Goal: Information Seeking & Learning: Check status

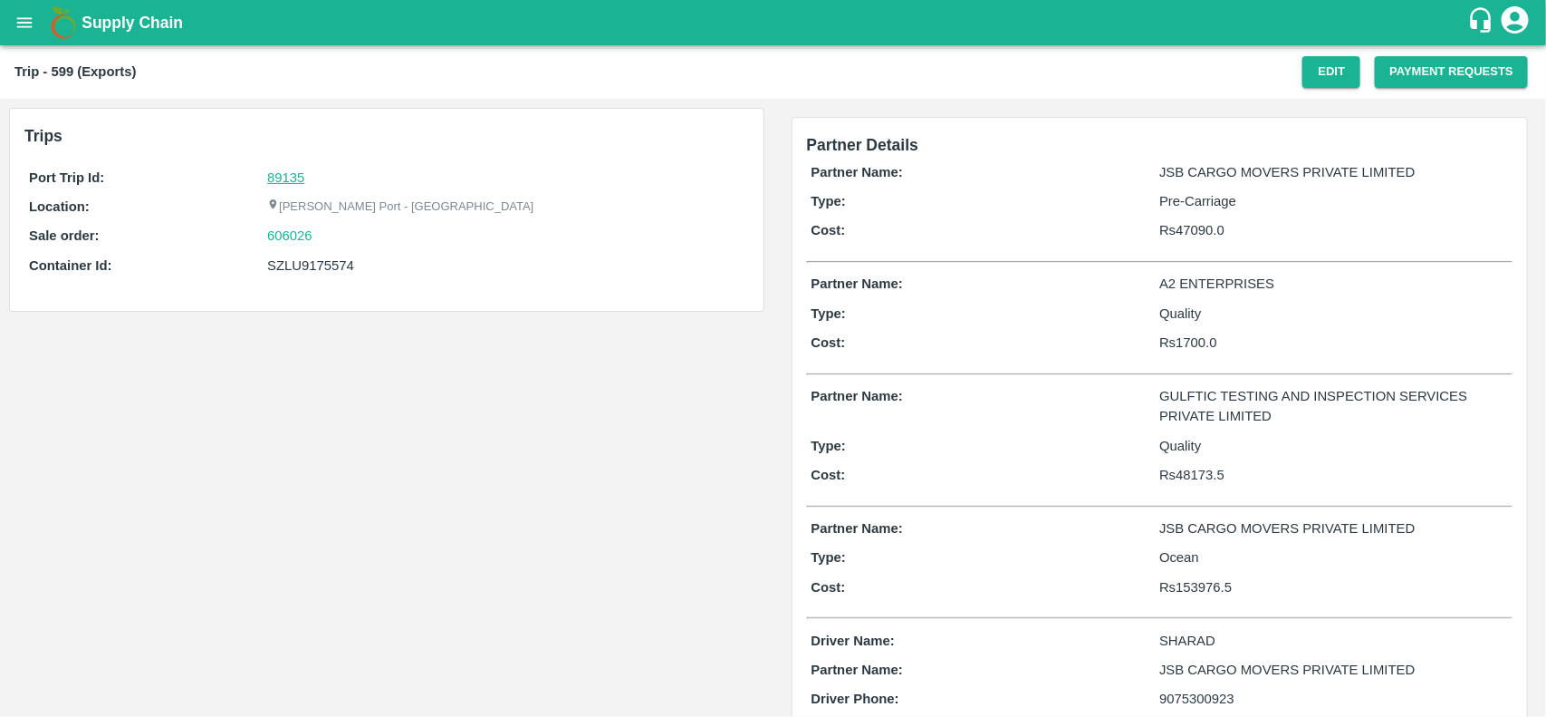
click at [285, 182] on link "89135" at bounding box center [285, 177] width 37 height 14
click at [332, 245] on div "606026" at bounding box center [505, 236] width 477 height 20
copy link "606026"
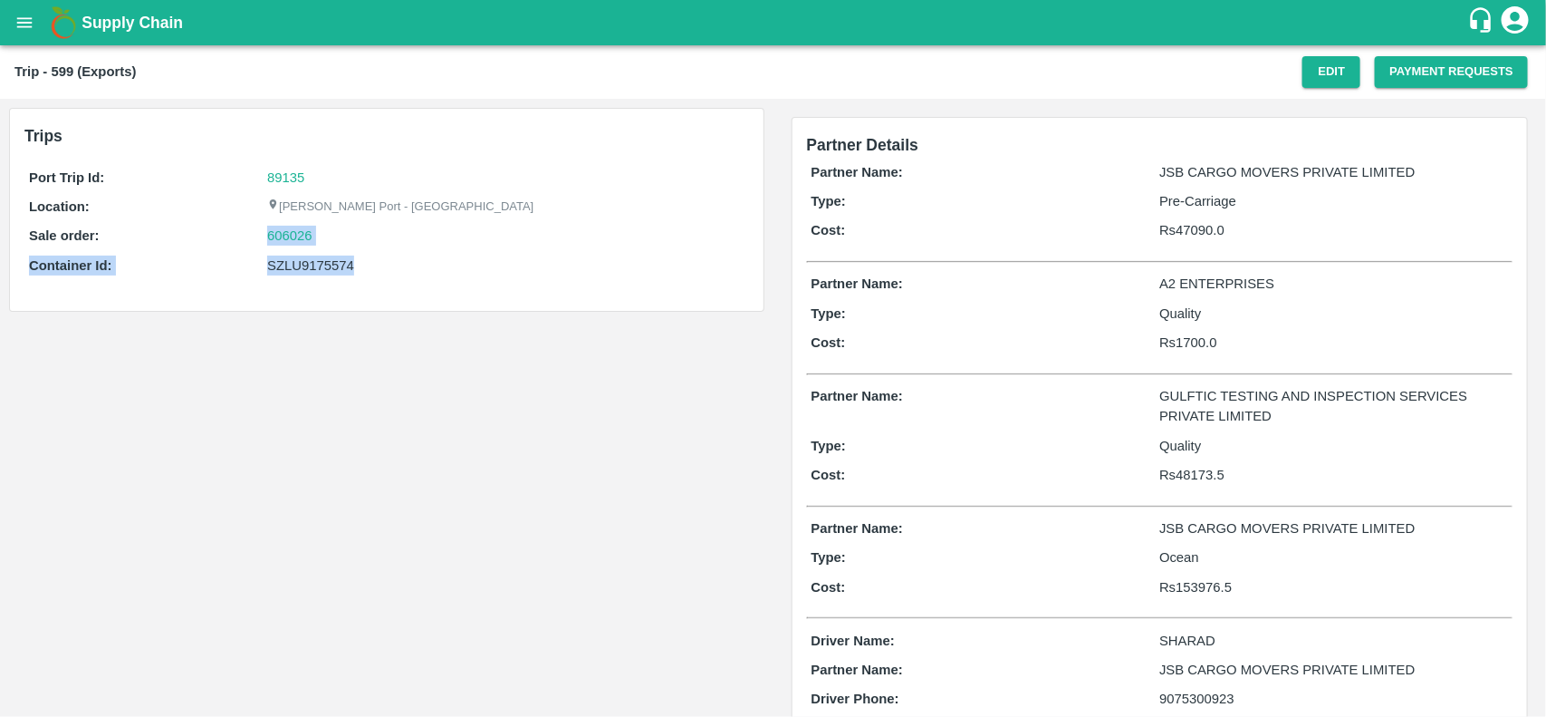
drag, startPoint x: 332, startPoint y: 245, endPoint x: 274, endPoint y: 251, distance: 57.3
click at [274, 251] on div "Port Trip Id: 89135 Location: Jawaharlal Nehru Port - Nhava Sheva Sale order: 6…" at bounding box center [386, 226] width 725 height 126
click at [274, 236] on link "606026" at bounding box center [289, 236] width 45 height 20
click at [296, 259] on div "SZLU9175574" at bounding box center [505, 265] width 477 height 20
click at [296, 267] on div "SZLU9175574" at bounding box center [505, 265] width 477 height 20
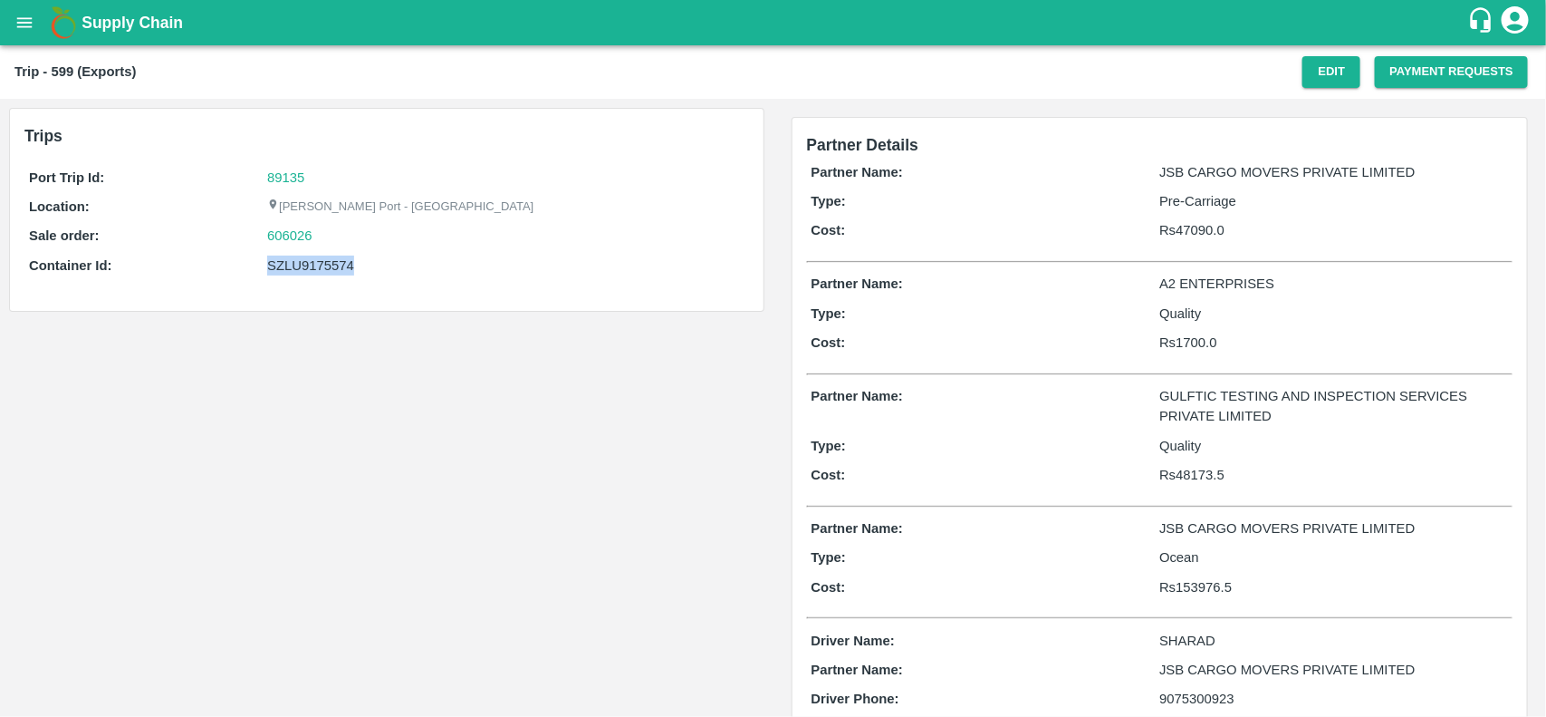
click at [296, 267] on div "SZLU9175574" at bounding box center [505, 265] width 477 height 20
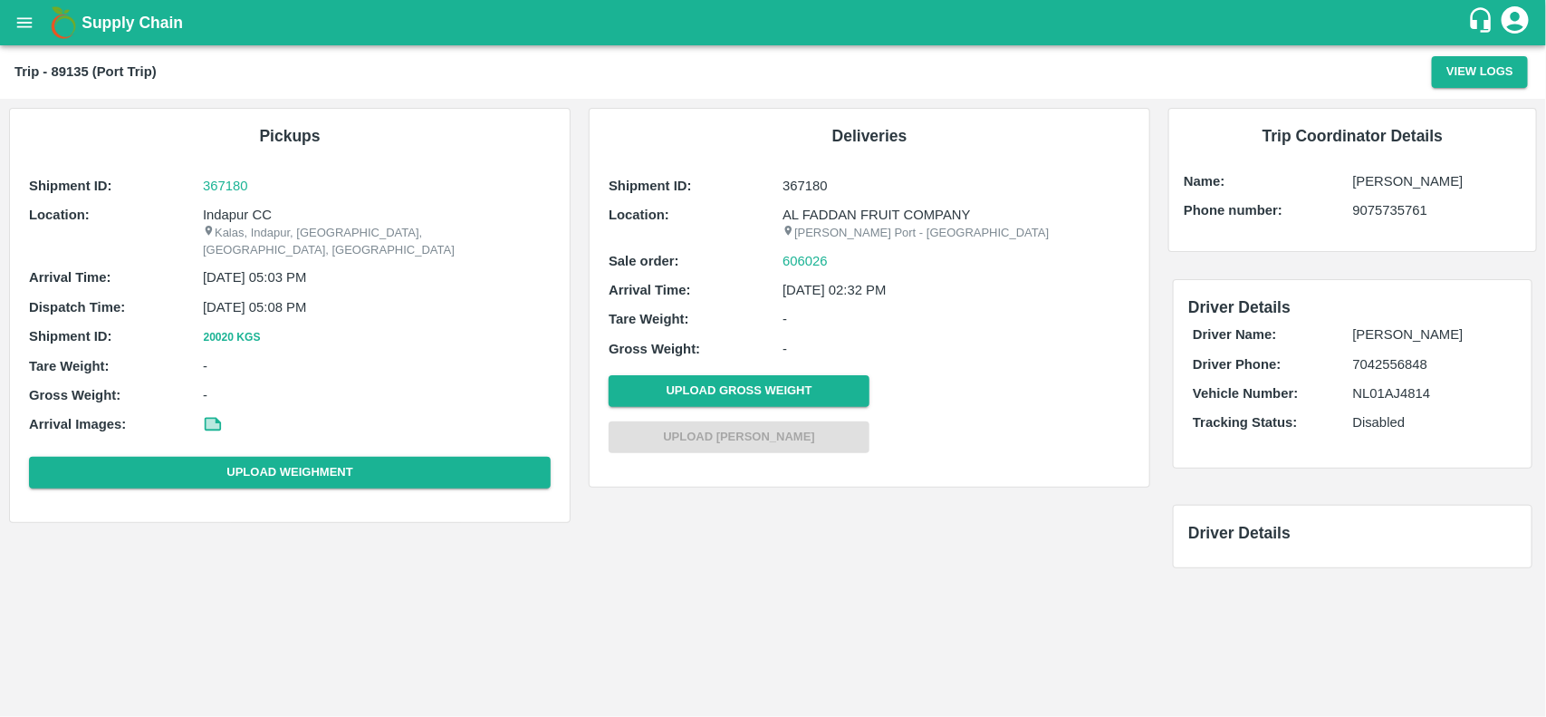
click at [236, 218] on p "Indapur CC" at bounding box center [377, 215] width 348 height 20
copy p "Indapur CC"
click at [236, 218] on p "Indapur CC" at bounding box center [377, 215] width 348 height 20
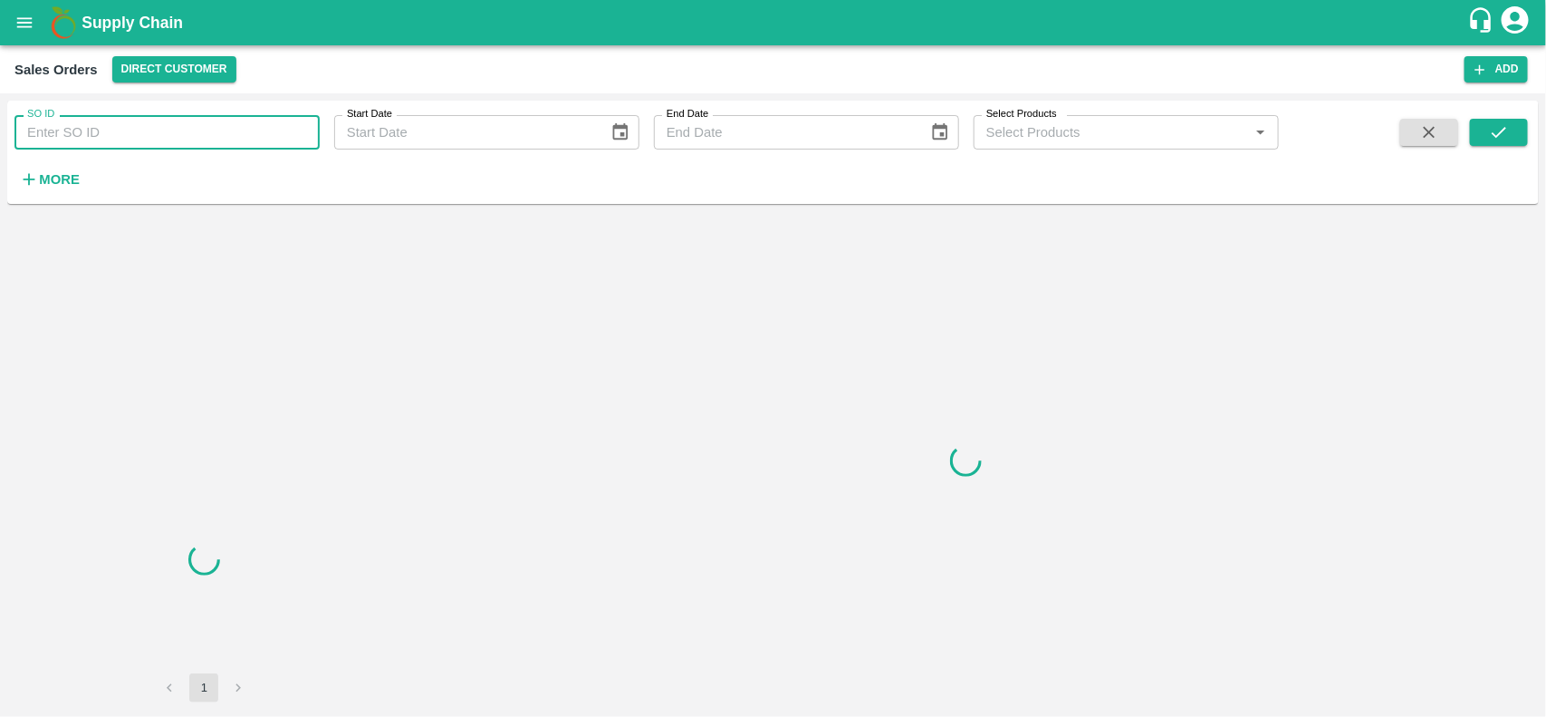
click at [91, 128] on input "SO ID" at bounding box center [166, 132] width 305 height 34
paste input "606026"
click at [91, 128] on input "SO ID" at bounding box center [166, 132] width 305 height 34
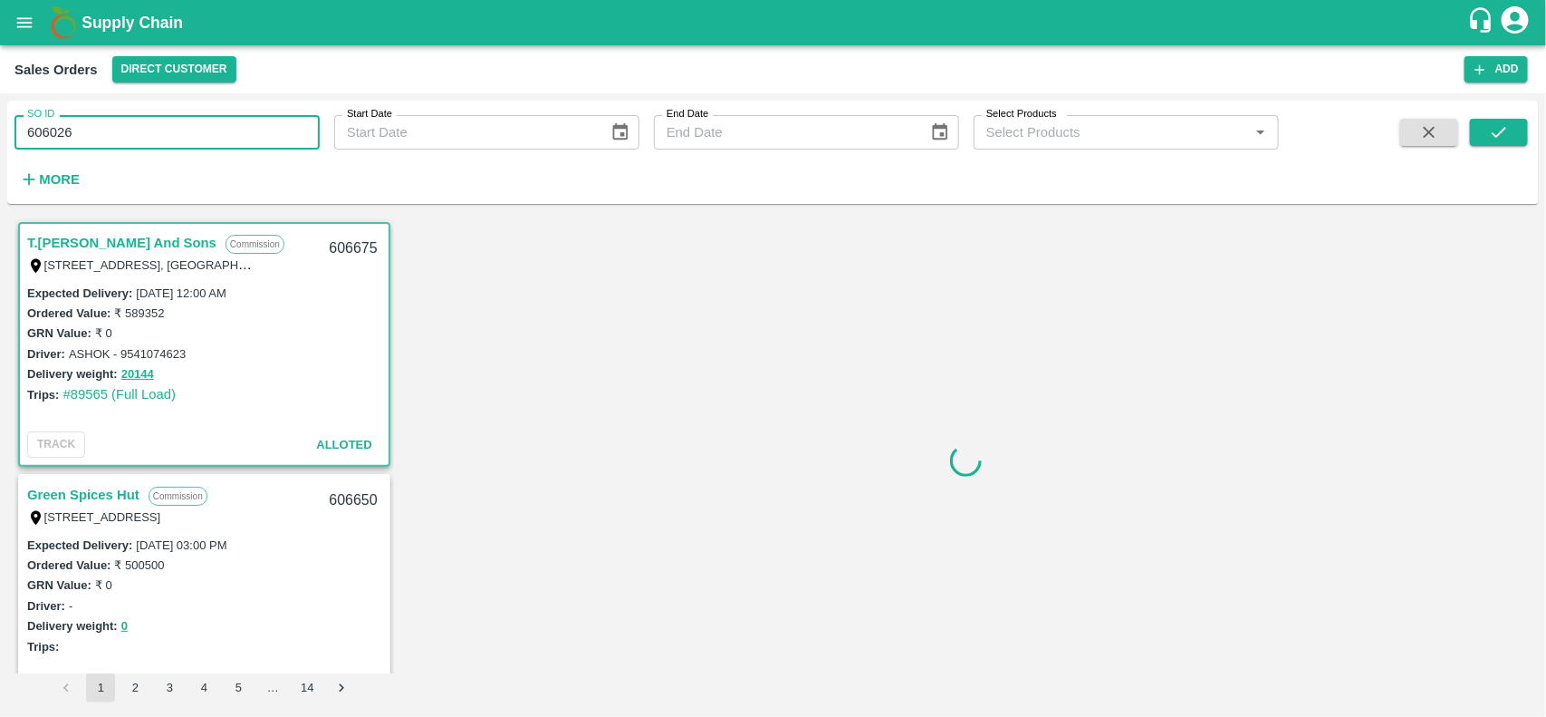
type input "606026"
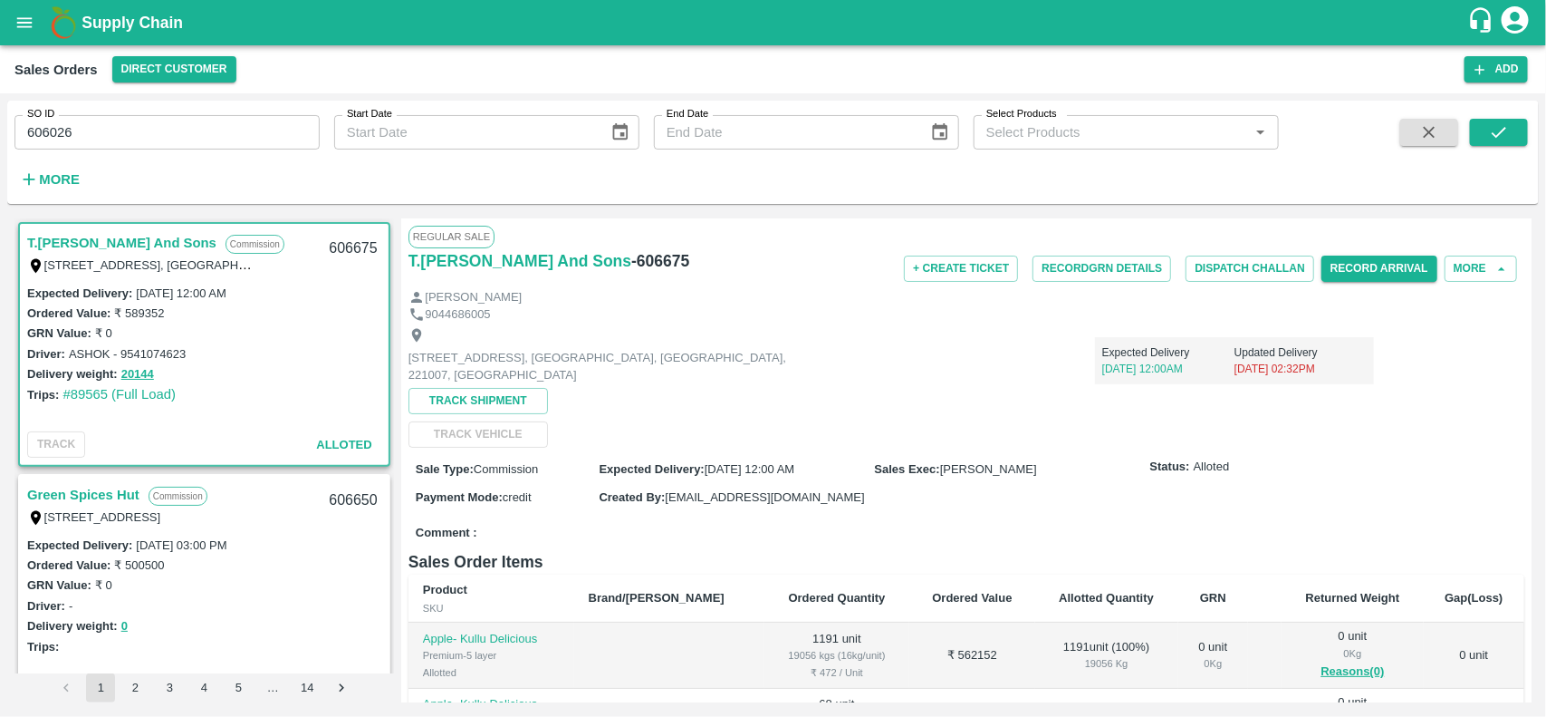
click at [1499, 151] on span at bounding box center [1499, 156] width 58 height 74
click at [1499, 143] on button "submit" at bounding box center [1499, 132] width 58 height 27
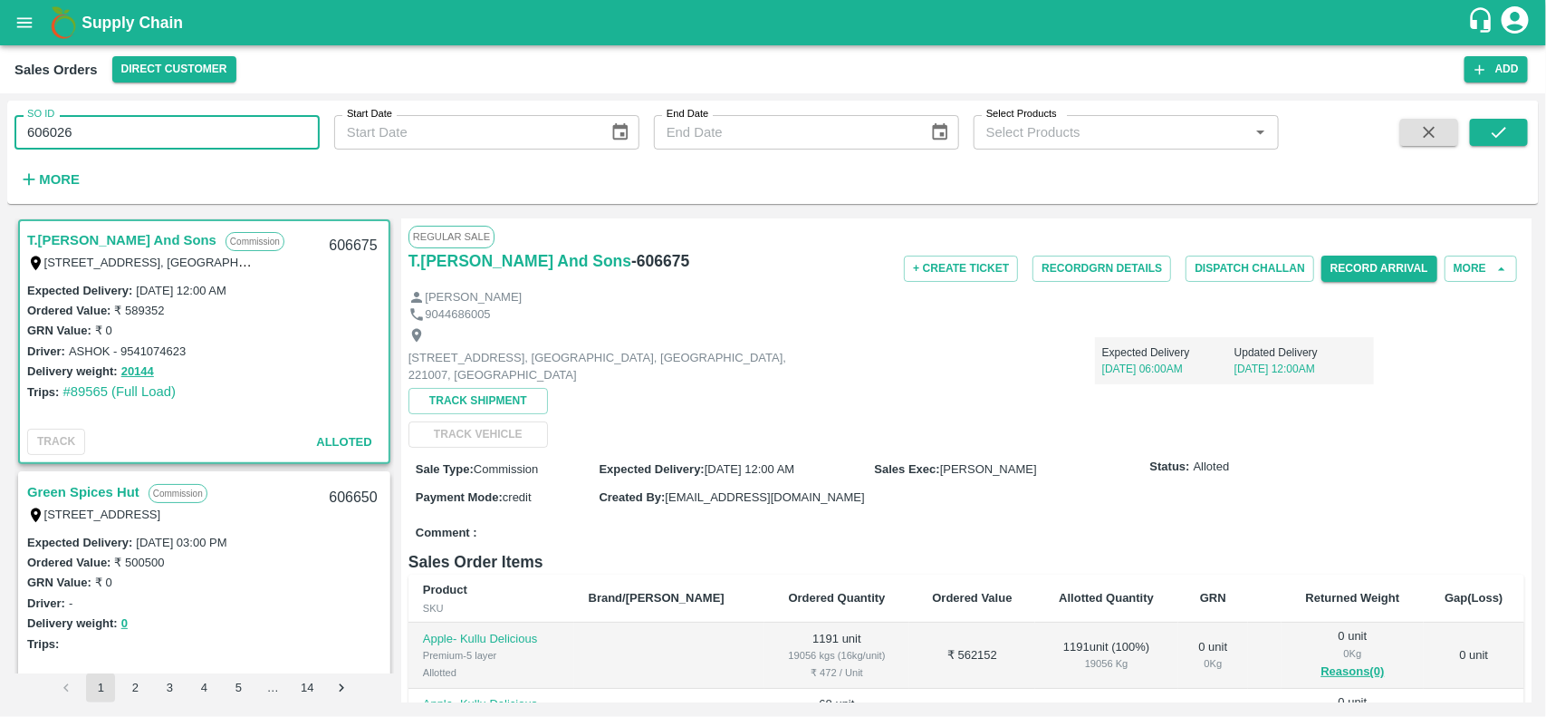
click at [217, 138] on input "606026" at bounding box center [166, 132] width 305 height 34
click at [217, 138] on input "SO ID" at bounding box center [166, 132] width 305 height 34
paste input "text"
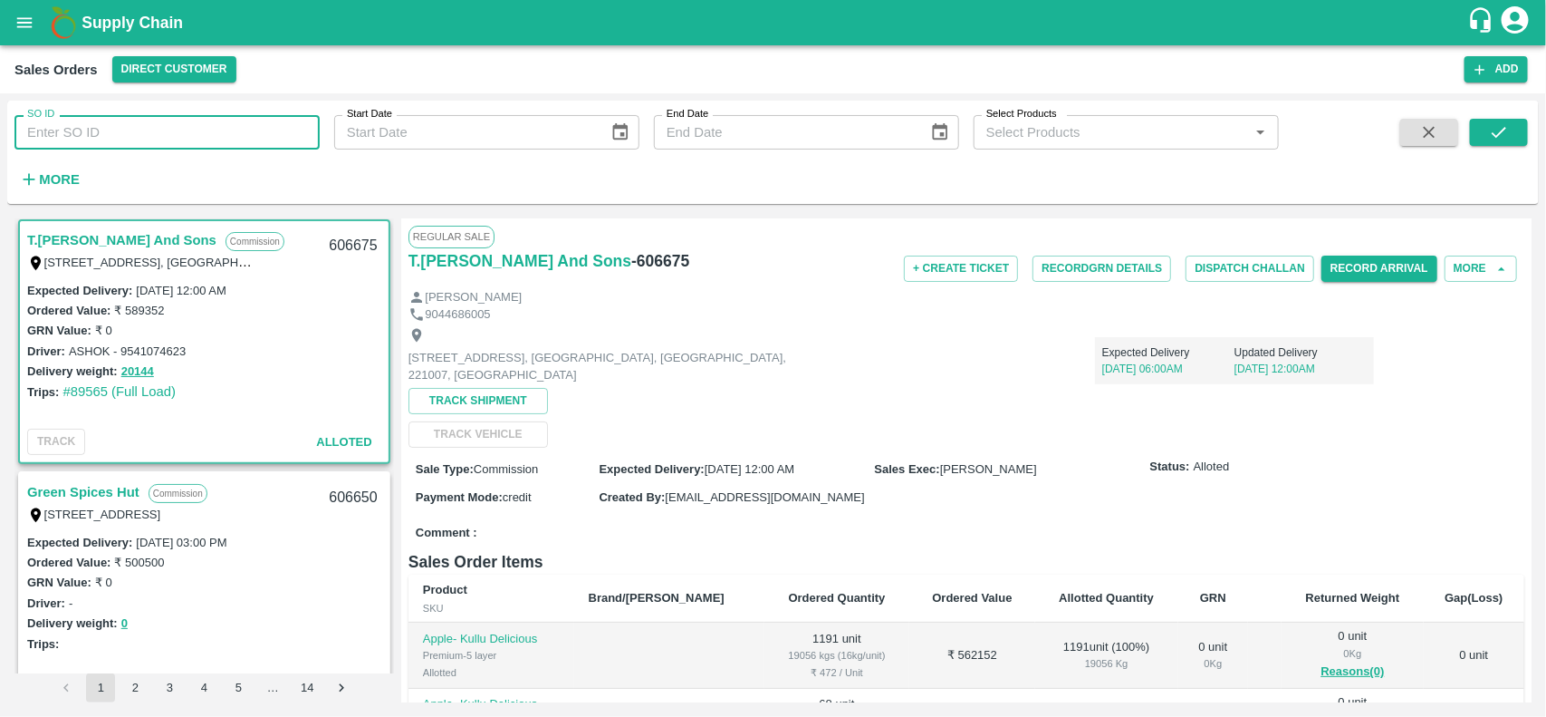
type input "606026"
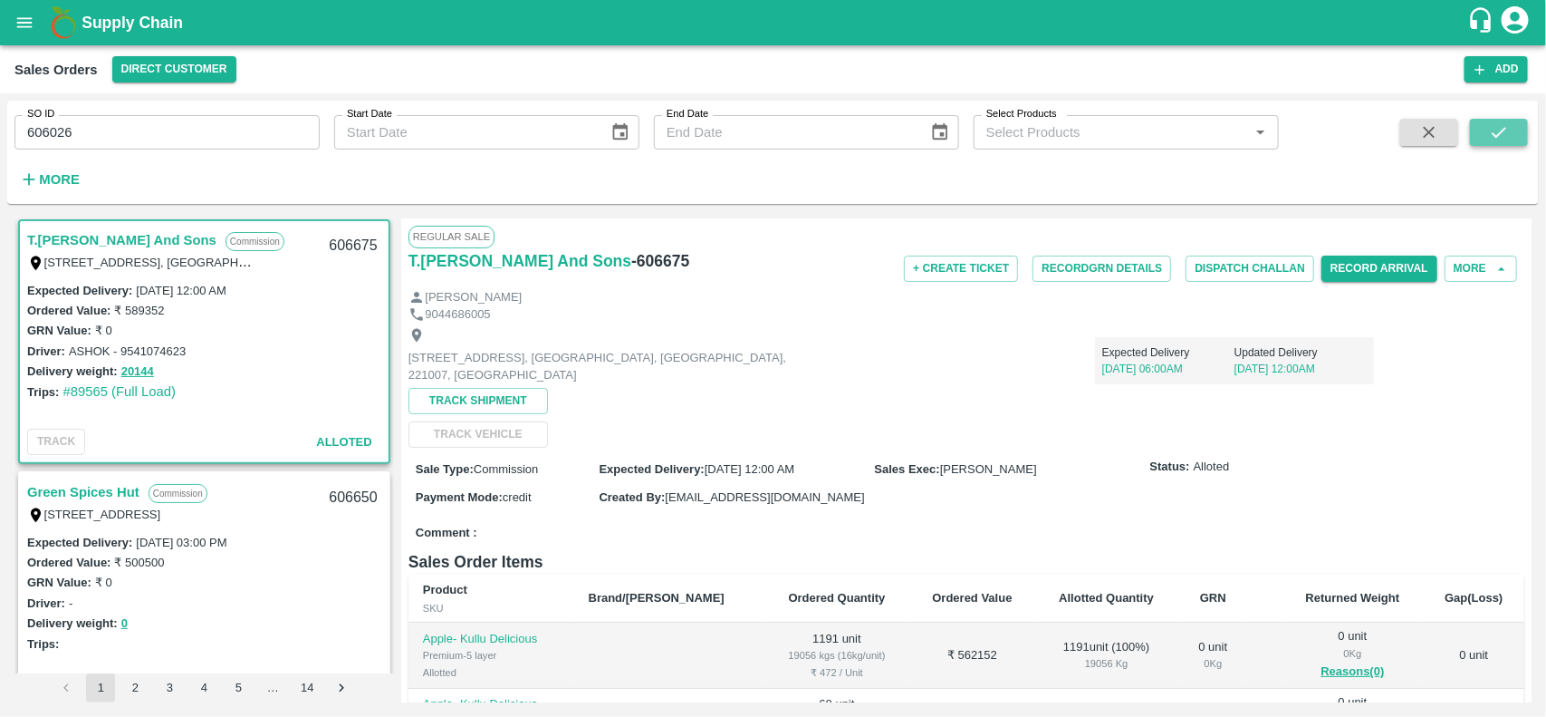
click at [1482, 125] on button "submit" at bounding box center [1499, 132] width 58 height 27
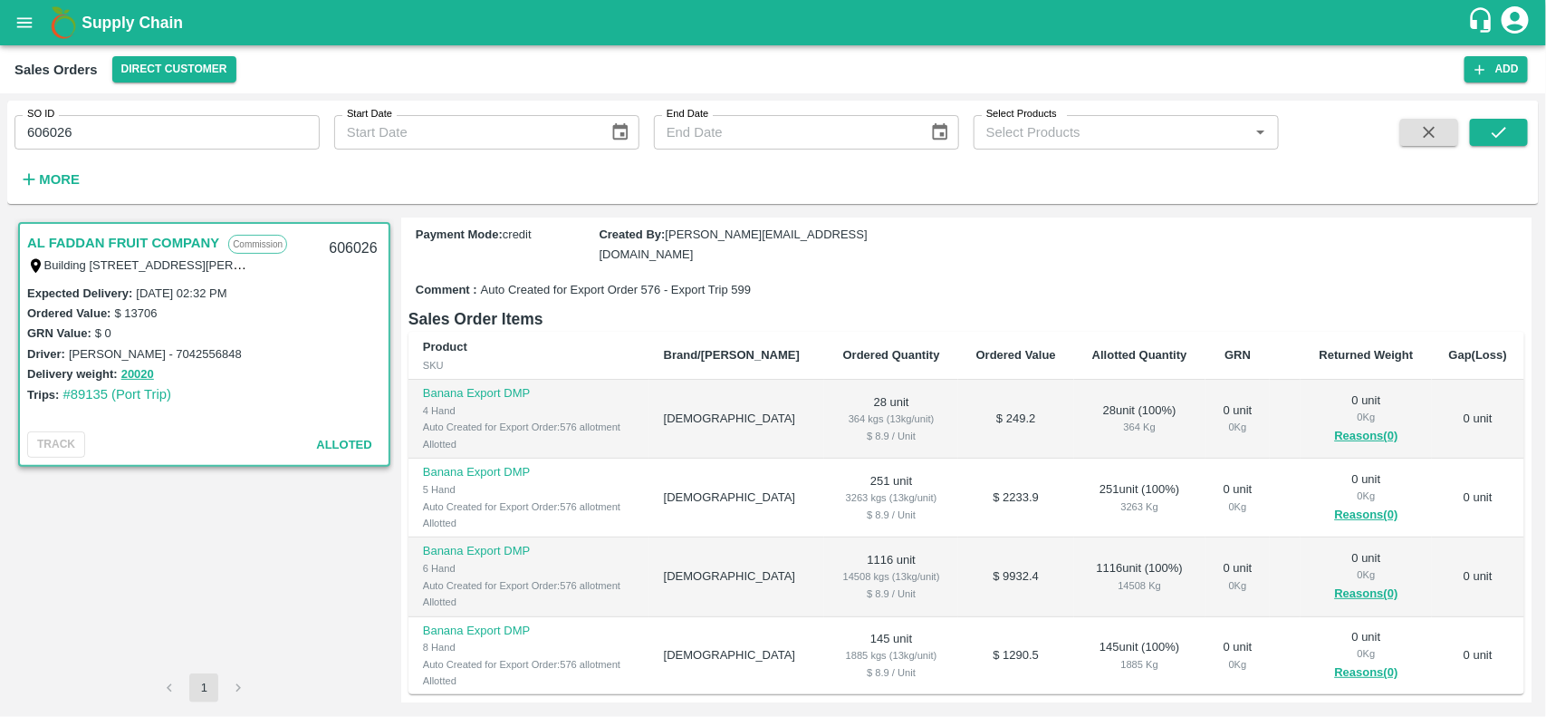
scroll to position [213, 0]
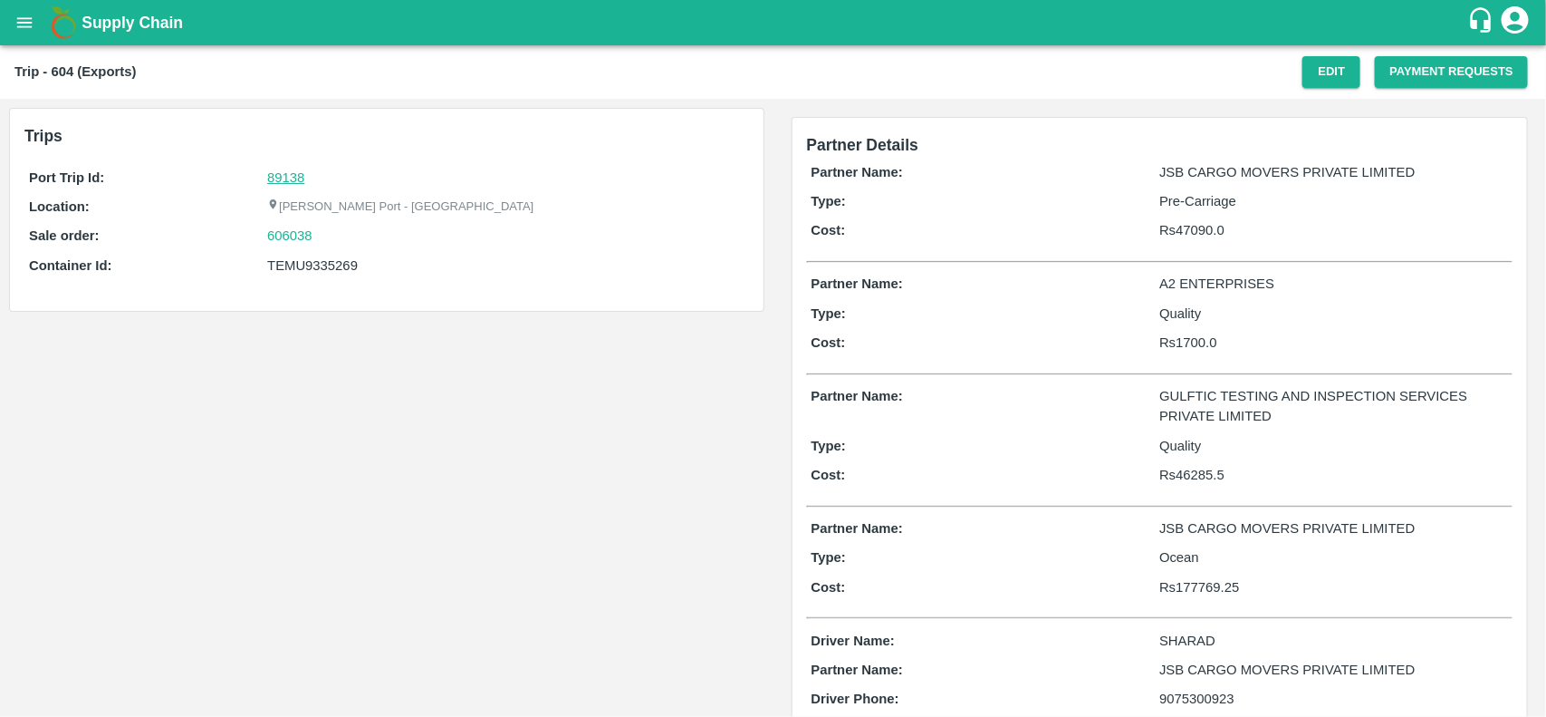
click at [286, 178] on link "89138" at bounding box center [285, 177] width 37 height 14
click at [323, 237] on div "606038" at bounding box center [505, 236] width 477 height 20
copy link "606038"
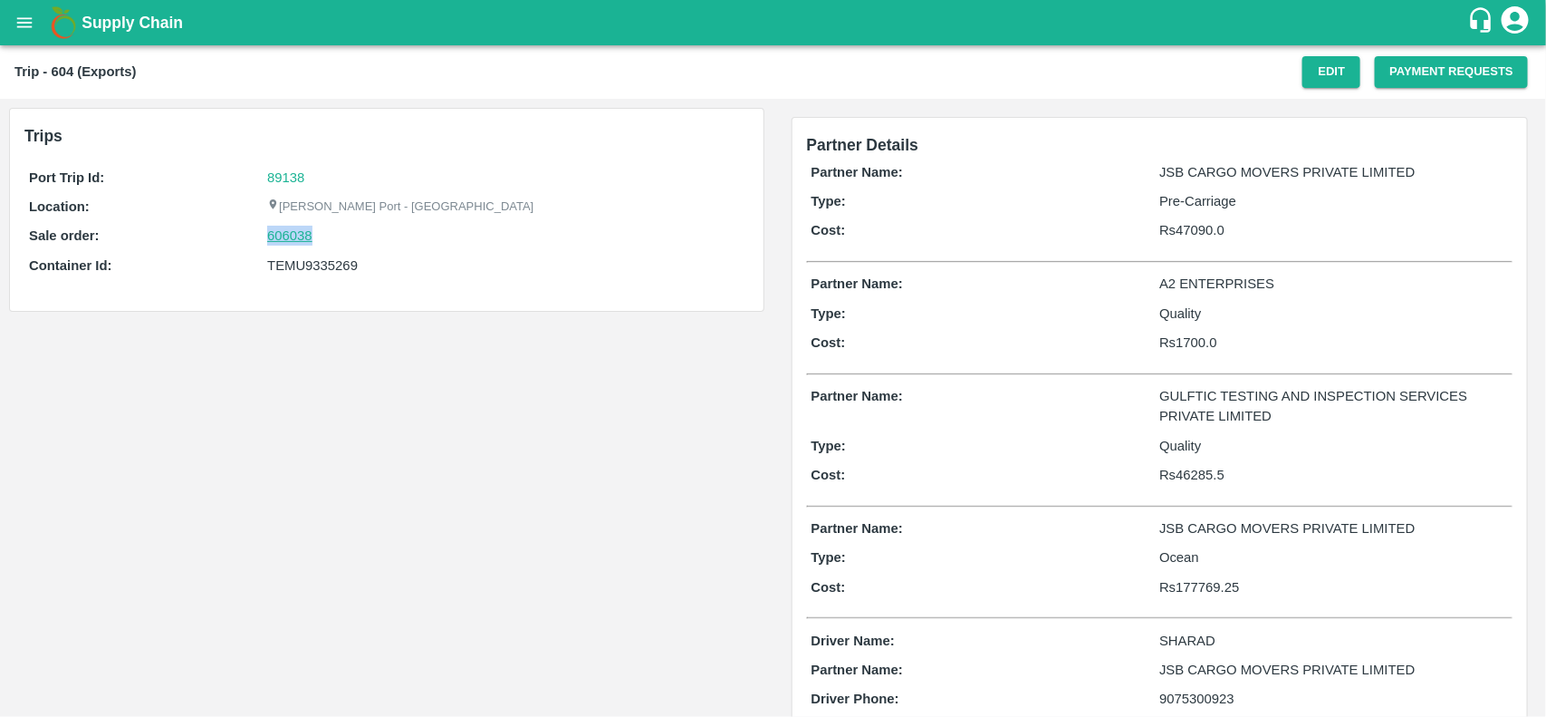
drag, startPoint x: 323, startPoint y: 237, endPoint x: 285, endPoint y: 233, distance: 38.3
click at [285, 233] on div "606038" at bounding box center [505, 236] width 477 height 20
click at [285, 233] on link "606038" at bounding box center [289, 236] width 45 height 20
click at [328, 260] on div "TEMU9335269" at bounding box center [505, 265] width 477 height 20
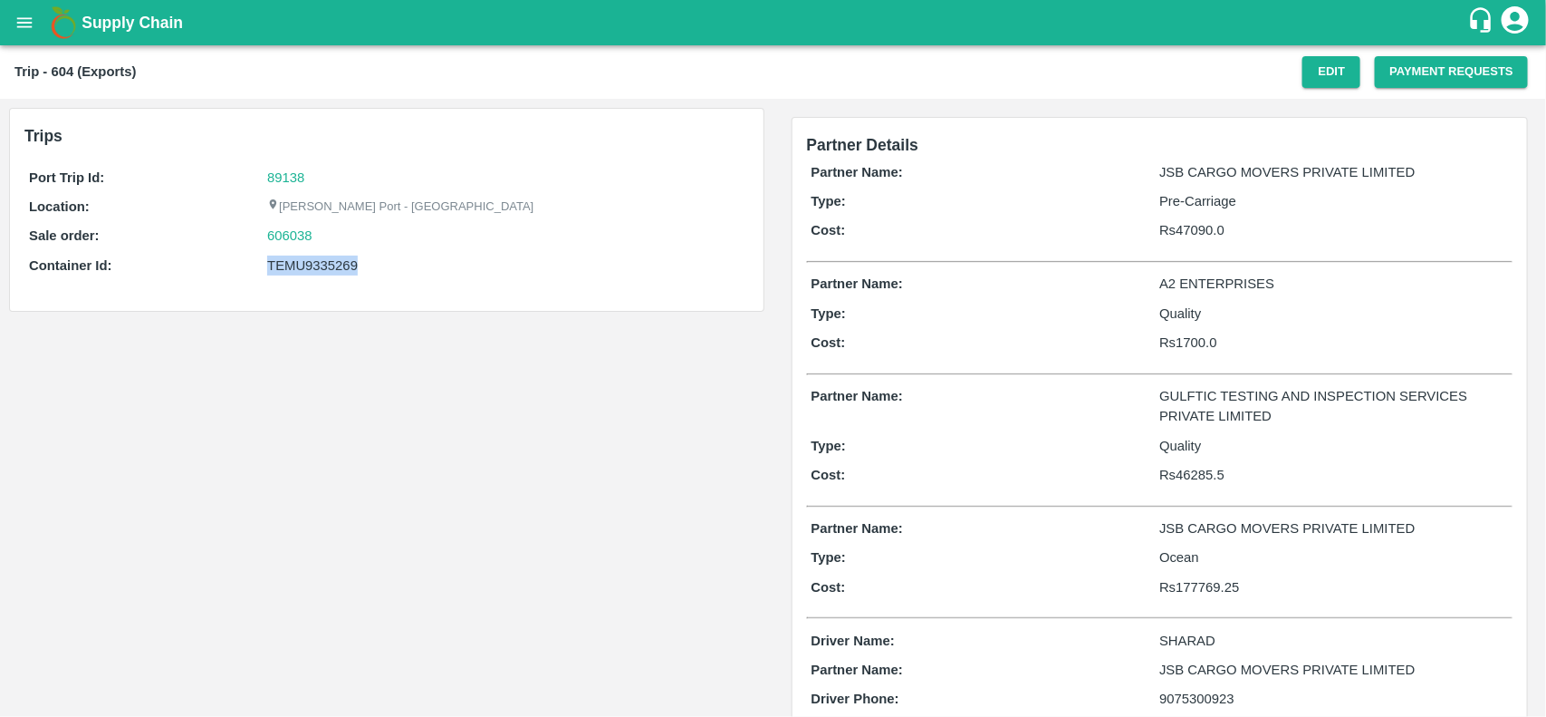
copy div "TEMU9335269"
click at [328, 260] on div "TEMU9335269" at bounding box center [505, 265] width 477 height 20
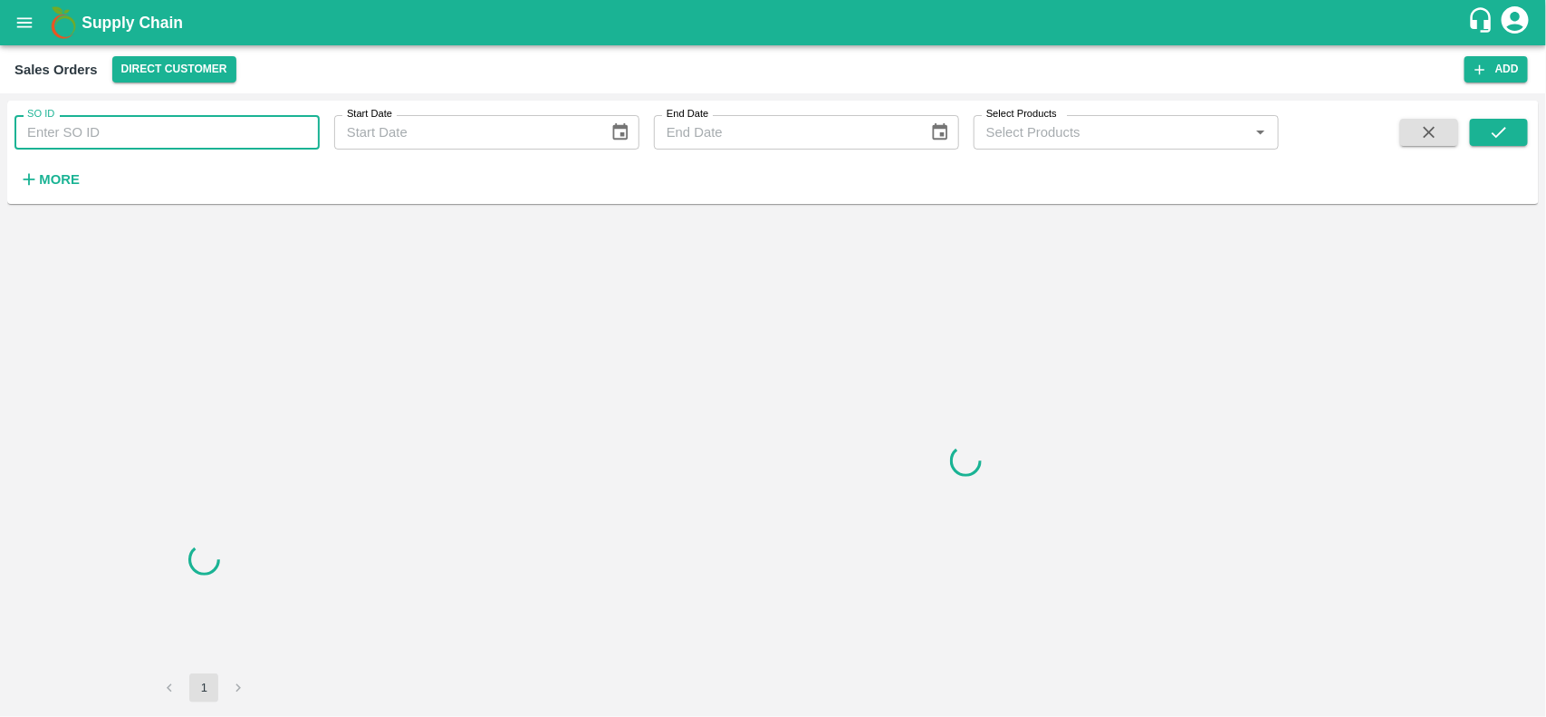
click at [111, 146] on input "SO ID" at bounding box center [166, 132] width 305 height 34
paste input "606038"
click at [111, 146] on input "606038" at bounding box center [166, 132] width 305 height 34
type input "606038"
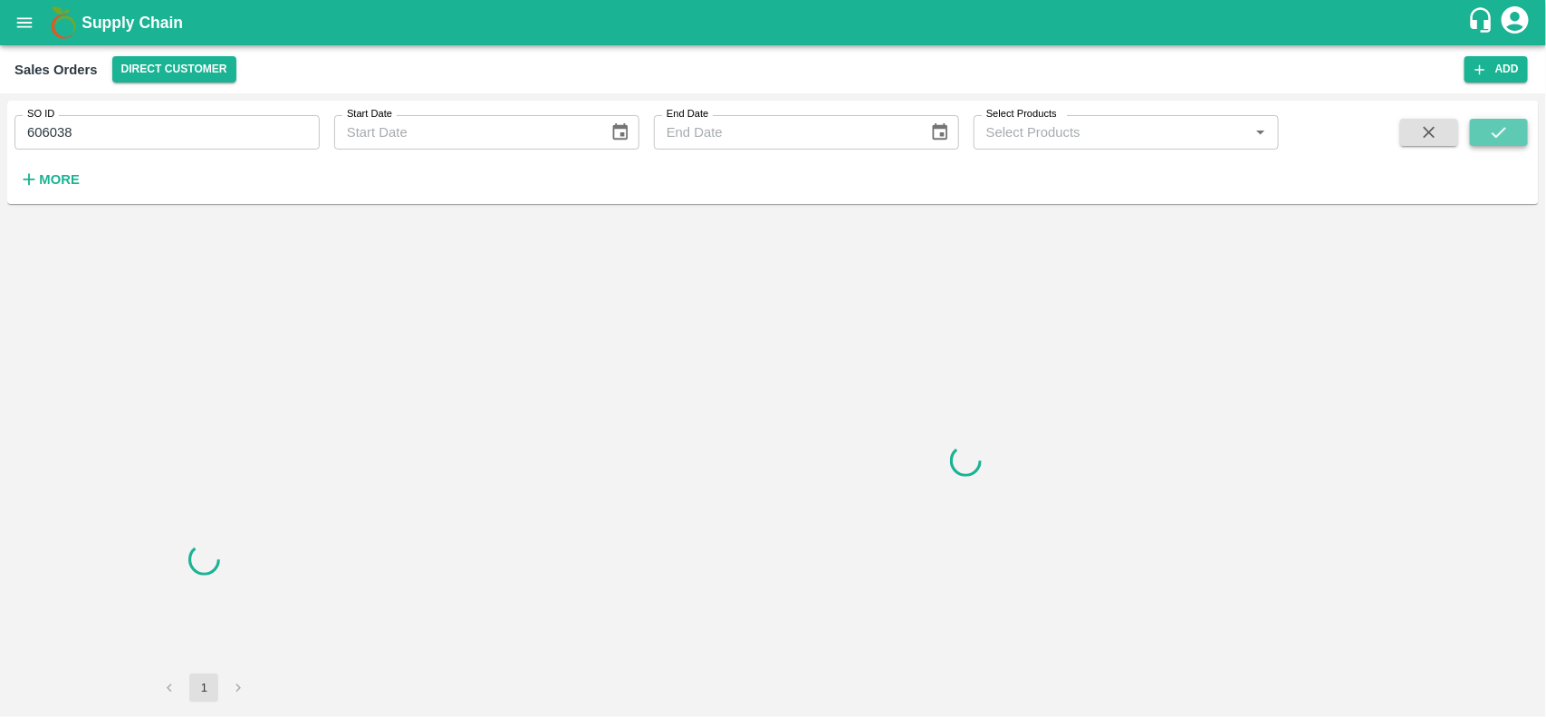
click at [1489, 129] on icon "submit" at bounding box center [1499, 132] width 20 height 20
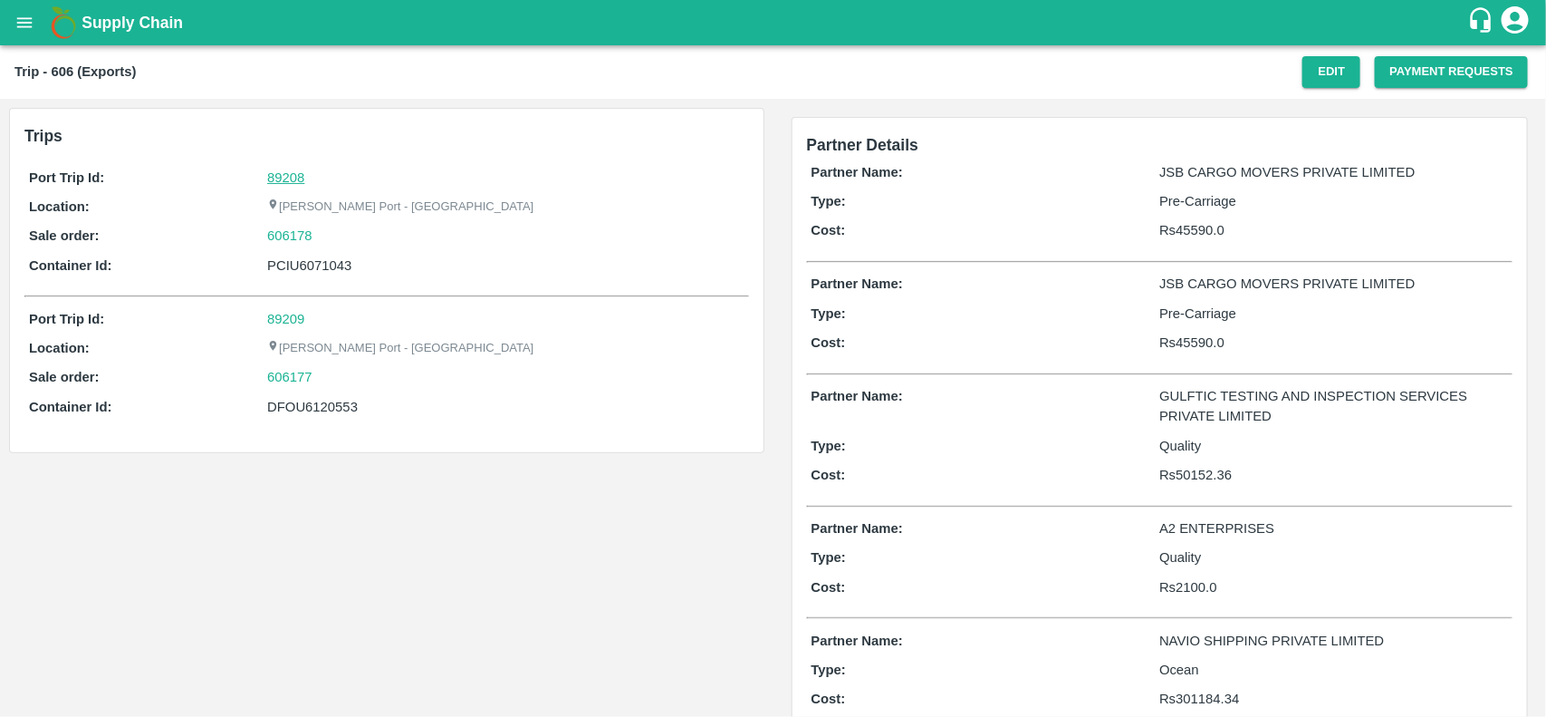
click at [272, 173] on link "89208" at bounding box center [285, 177] width 37 height 14
click at [326, 233] on div "606178" at bounding box center [505, 236] width 477 height 20
copy link "606178"
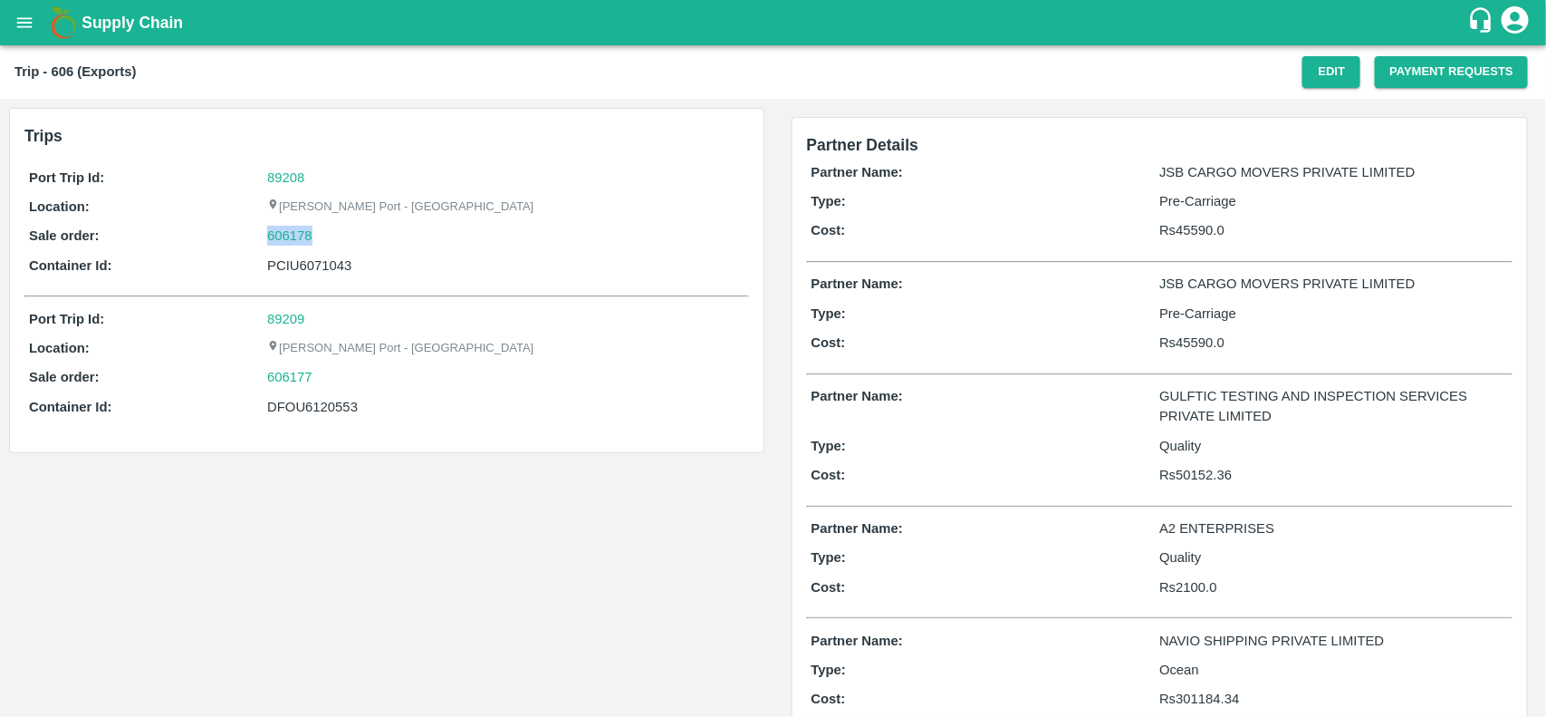
click at [326, 233] on div "606178" at bounding box center [505, 236] width 477 height 20
click at [301, 228] on link "606178" at bounding box center [289, 236] width 45 height 20
click at [296, 261] on div "PCIU6071043" at bounding box center [505, 265] width 477 height 20
copy div "PCIU6071043"
click at [296, 261] on div "PCIU6071043" at bounding box center [505, 265] width 477 height 20
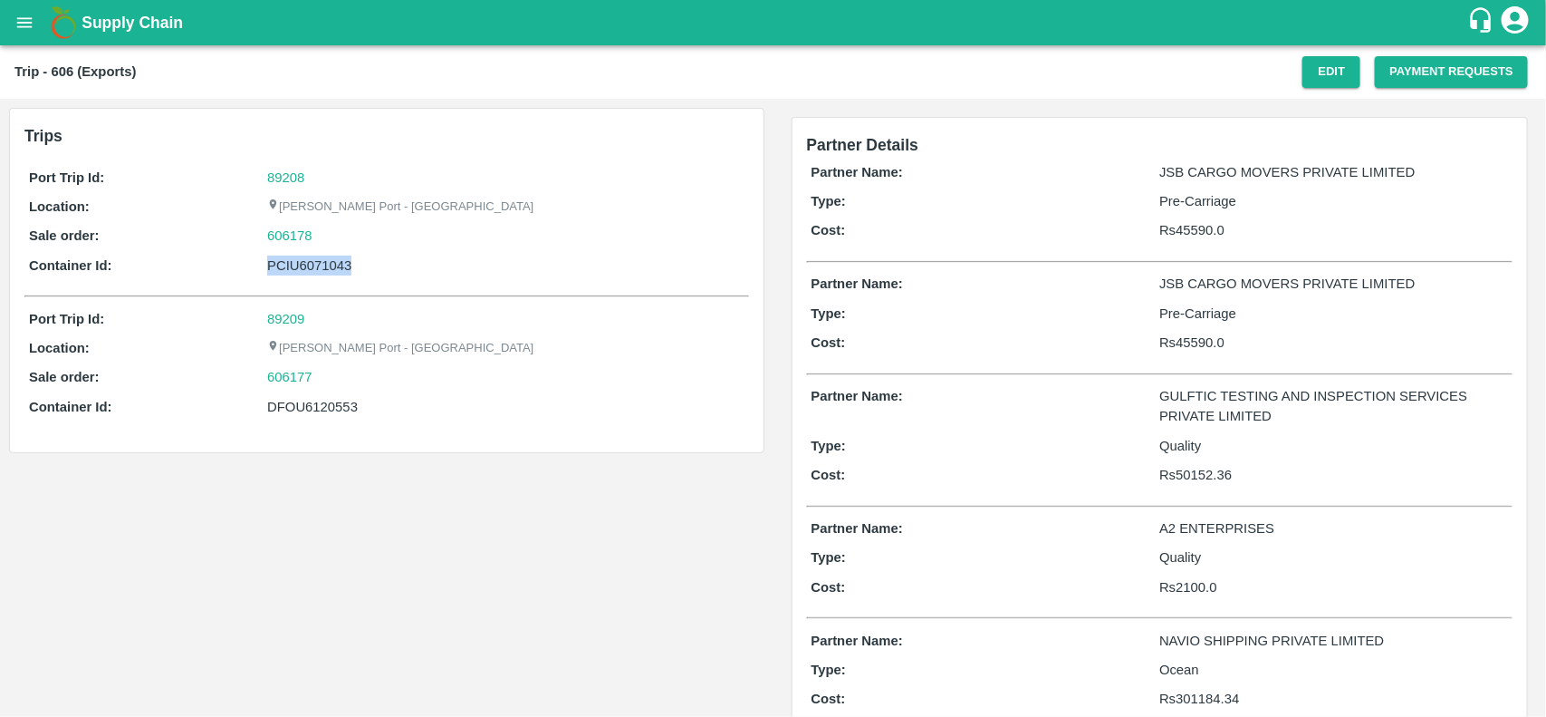
copy div "PCIU6071043"
click at [296, 261] on div "PCIU6071043" at bounding box center [505, 265] width 477 height 20
click at [295, 403] on div "DFOU6120553" at bounding box center [505, 407] width 477 height 20
copy div "DFOU6120553"
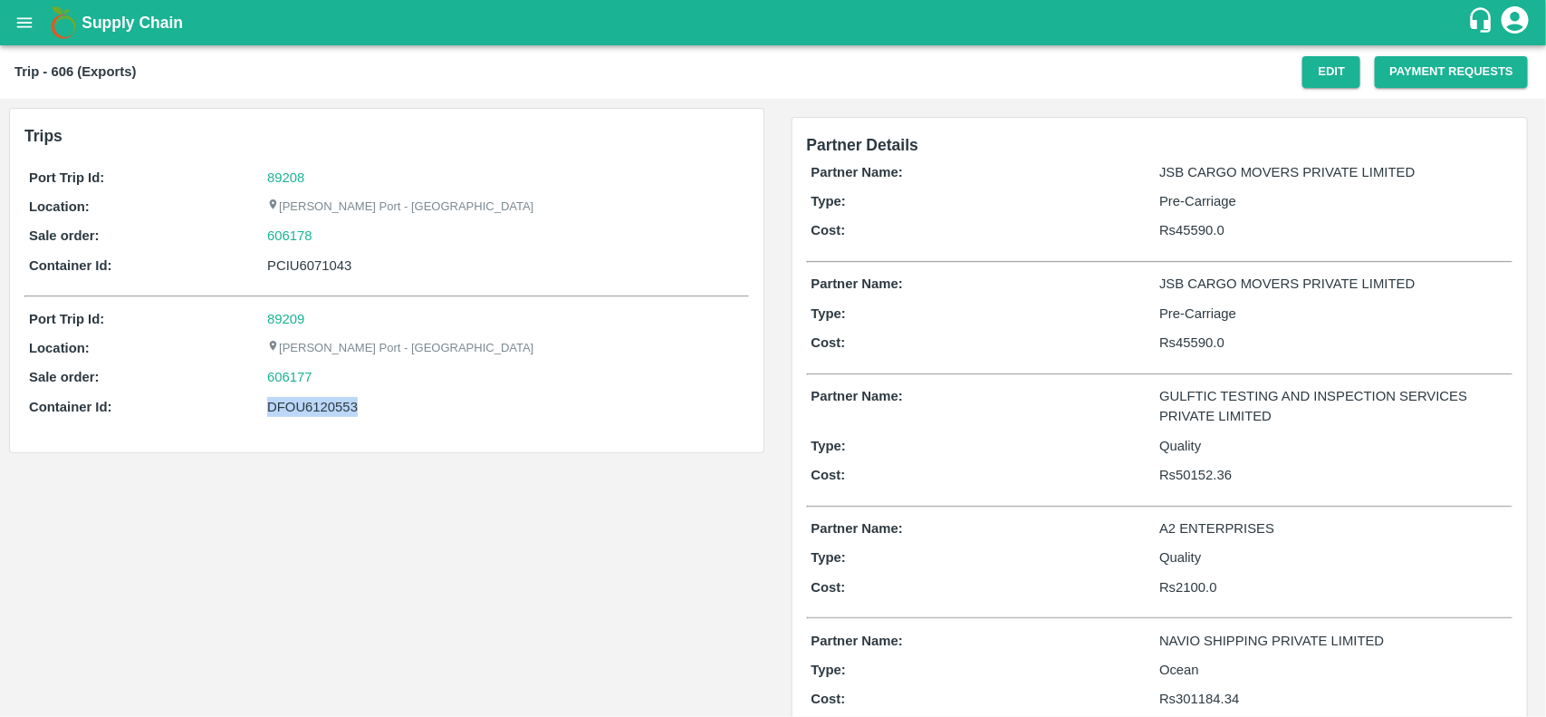
click at [295, 403] on div "DFOU6120553" at bounding box center [505, 407] width 477 height 20
copy div "DFOU6120553"
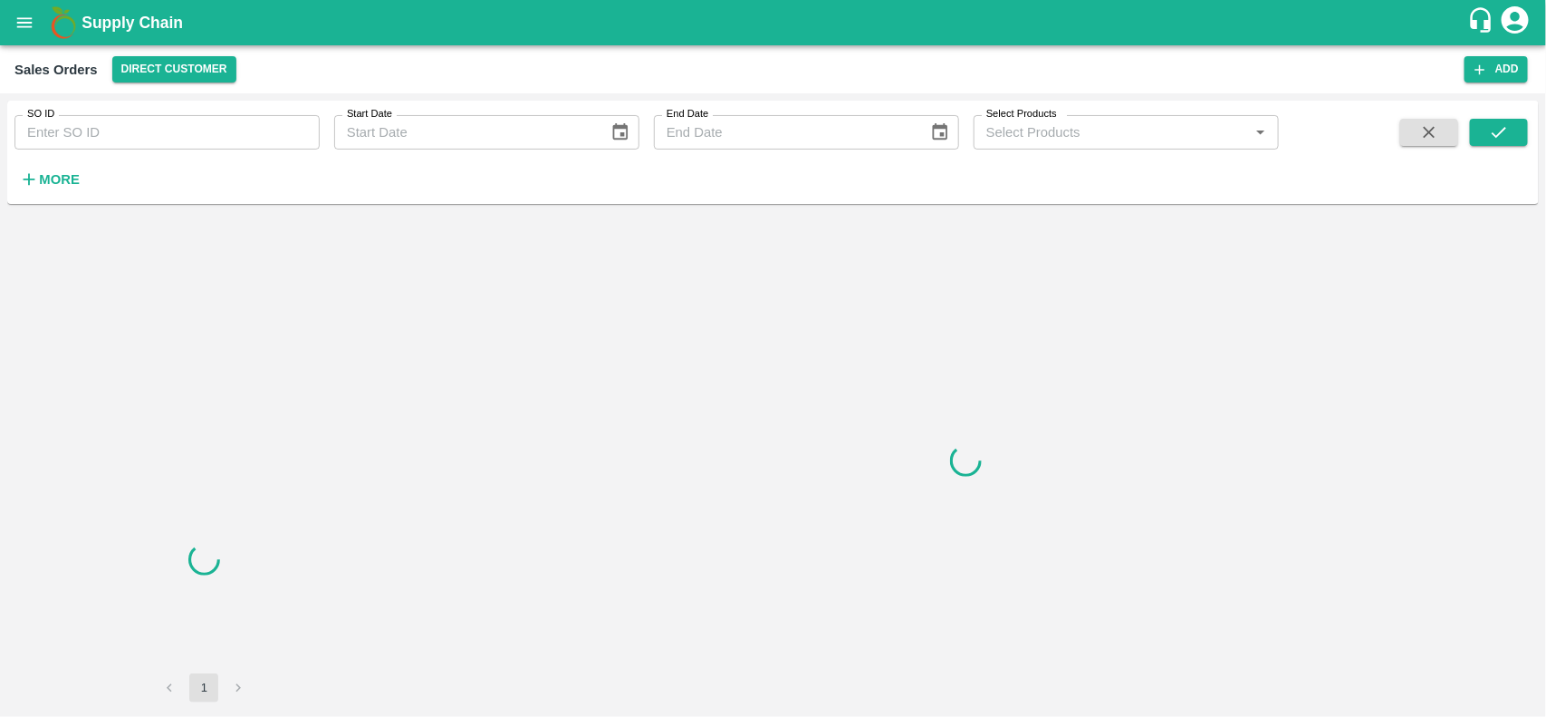
click at [168, 147] on input "SO ID" at bounding box center [166, 132] width 305 height 34
paste input "606178"
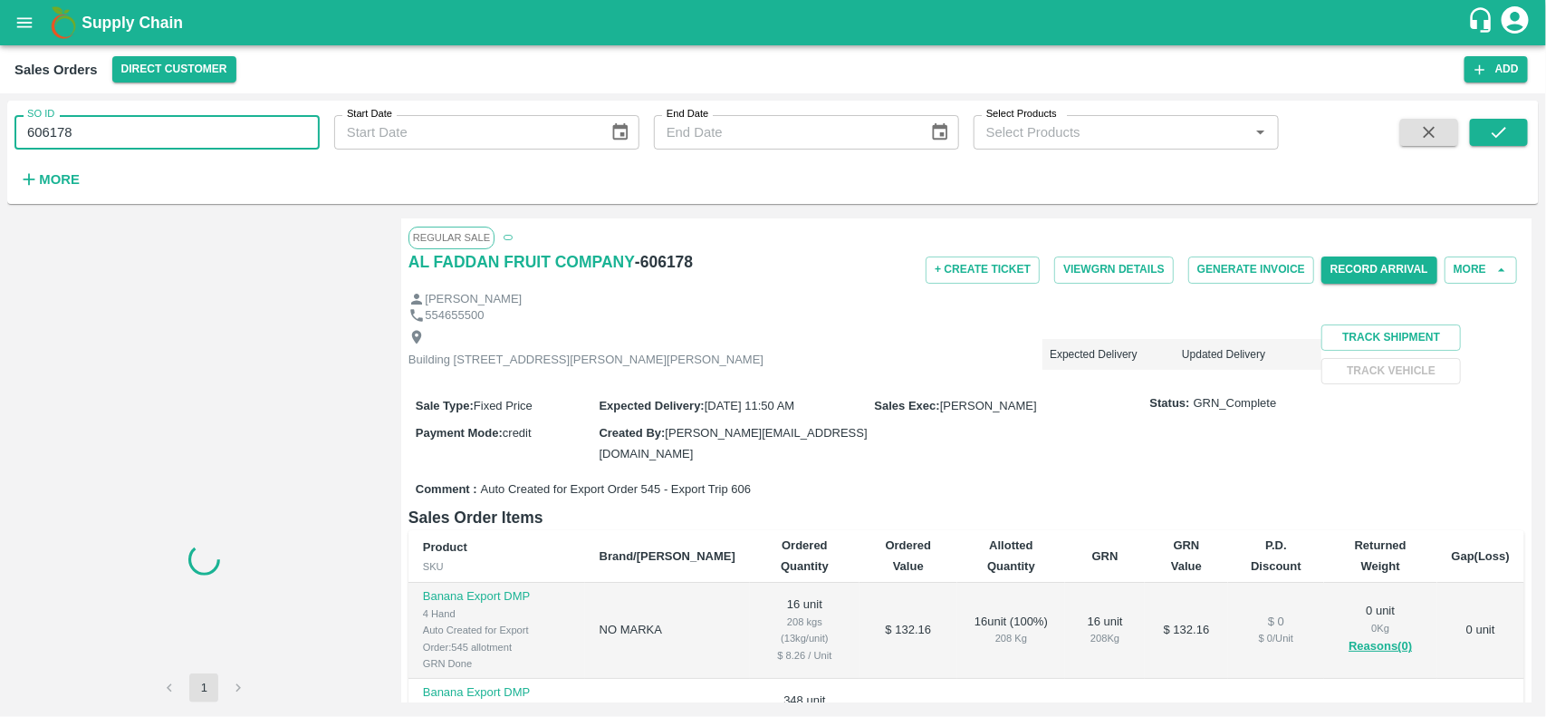
click at [168, 147] on input "606178" at bounding box center [166, 132] width 305 height 34
type input "606178"
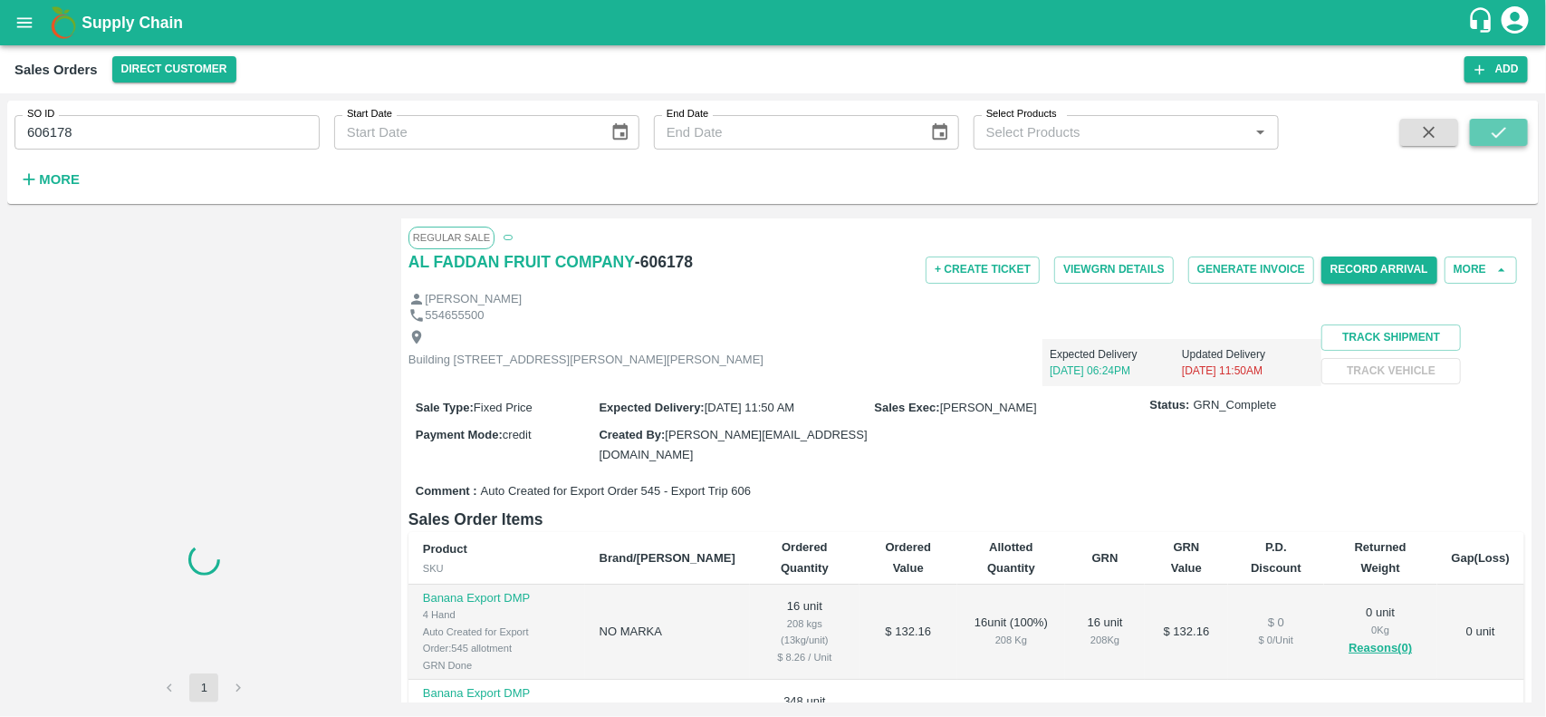
click at [1492, 137] on icon "submit" at bounding box center [1499, 132] width 20 height 20
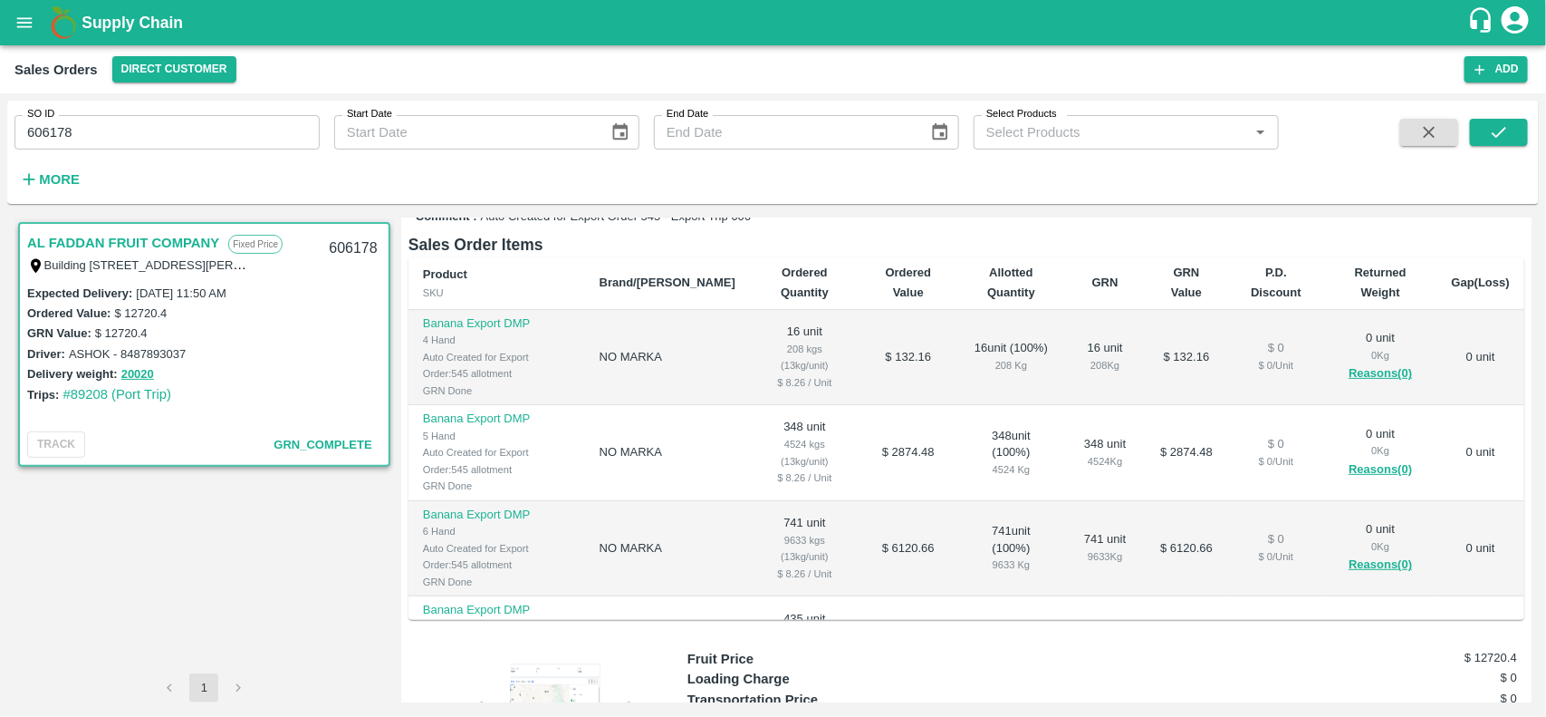
scroll to position [276, 0]
